Goal: Subscribe to service/newsletter

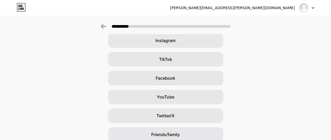
scroll to position [42, 0]
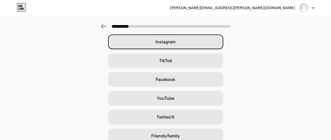
click at [169, 43] on span "Instagram" at bounding box center [165, 42] width 20 height 6
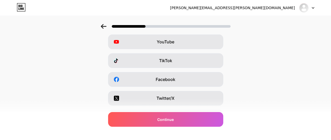
scroll to position [0, 0]
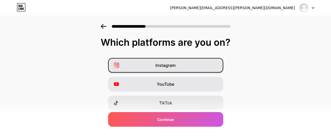
click at [169, 69] on div "Instagram" at bounding box center [165, 65] width 115 height 15
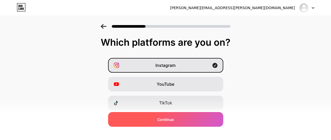
click at [185, 116] on div "Continue" at bounding box center [165, 119] width 115 height 15
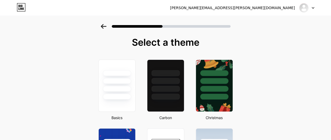
scroll to position [122, 0]
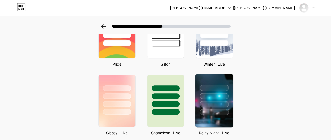
click at [216, 106] on div at bounding box center [214, 104] width 29 height 6
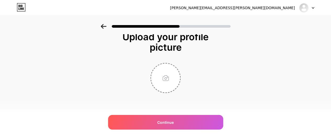
scroll to position [0, 0]
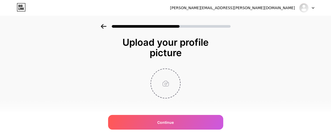
click at [168, 79] on input "file" at bounding box center [165, 83] width 29 height 29
type input "C:\fakepath\photo_2025-02-14_01-26-08.jpg"
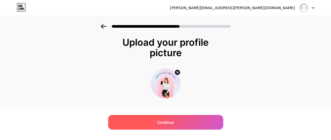
click at [163, 119] on div "Continue" at bounding box center [165, 122] width 115 height 15
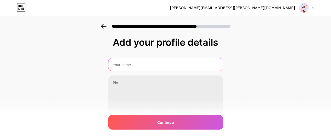
click at [139, 68] on input "text" at bounding box center [165, 64] width 115 height 13
type input "Empieza como Asistente Virtual"
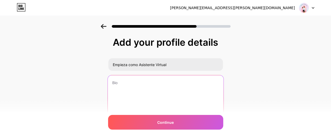
click at [138, 88] on textarea at bounding box center [165, 96] width 116 height 43
click at [138, 79] on textarea "Abre tu cuent 100% Gratis sin Inversión" at bounding box center [165, 96] width 116 height 43
click at [197, 83] on textarea "Abre tu cuenta 100% Gratis sin Inversión" at bounding box center [165, 96] width 116 height 43
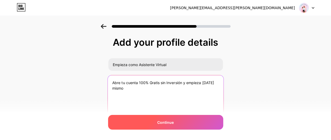
type textarea "Abre tu cuenta 100% Gratis sin Inversión y empieza [DATE] mismo"
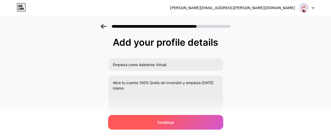
click at [176, 125] on div "Continue" at bounding box center [165, 122] width 115 height 15
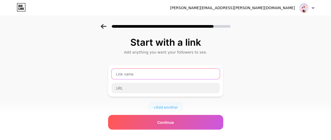
click at [187, 76] on input "text" at bounding box center [165, 74] width 108 height 10
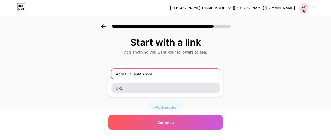
type input "Abre tu cuenta Ahora"
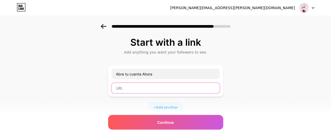
click at [158, 90] on input "text" at bounding box center [165, 88] width 108 height 10
paste input "[URL][DOMAIN_NAME][PERSON_NAME]"
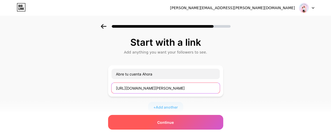
type input "[URL][DOMAIN_NAME][PERSON_NAME]"
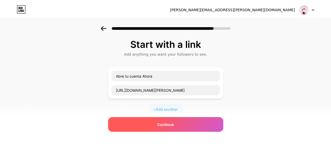
scroll to position [0, 0]
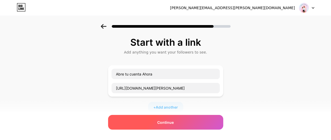
click at [183, 122] on div "Continue" at bounding box center [165, 122] width 115 height 15
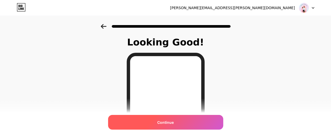
click at [195, 122] on div "Continue" at bounding box center [165, 122] width 115 height 15
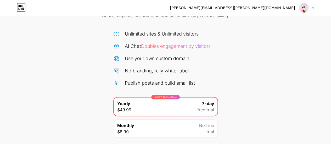
scroll to position [31, 0]
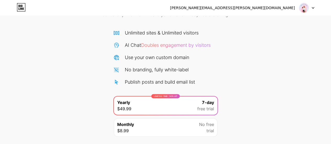
click at [195, 103] on div "LIMITED TIME : 50% off Yearly $49.99 7-day free trial" at bounding box center [166, 105] width 104 height 18
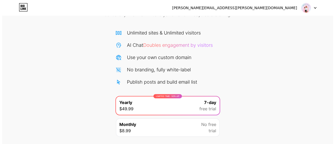
scroll to position [66, 0]
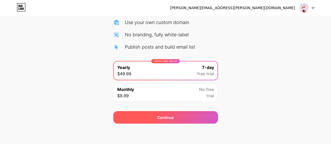
click at [189, 120] on div "Continue" at bounding box center [165, 117] width 105 height 13
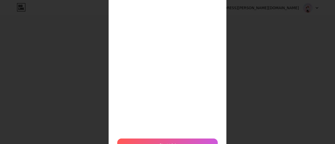
scroll to position [135, 0]
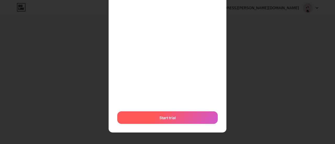
click at [190, 117] on div "Start trial" at bounding box center [167, 117] width 100 height 13
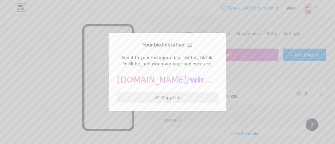
click at [153, 94] on button "Copy link" at bounding box center [167, 97] width 101 height 10
